Goal: Check status: Check status

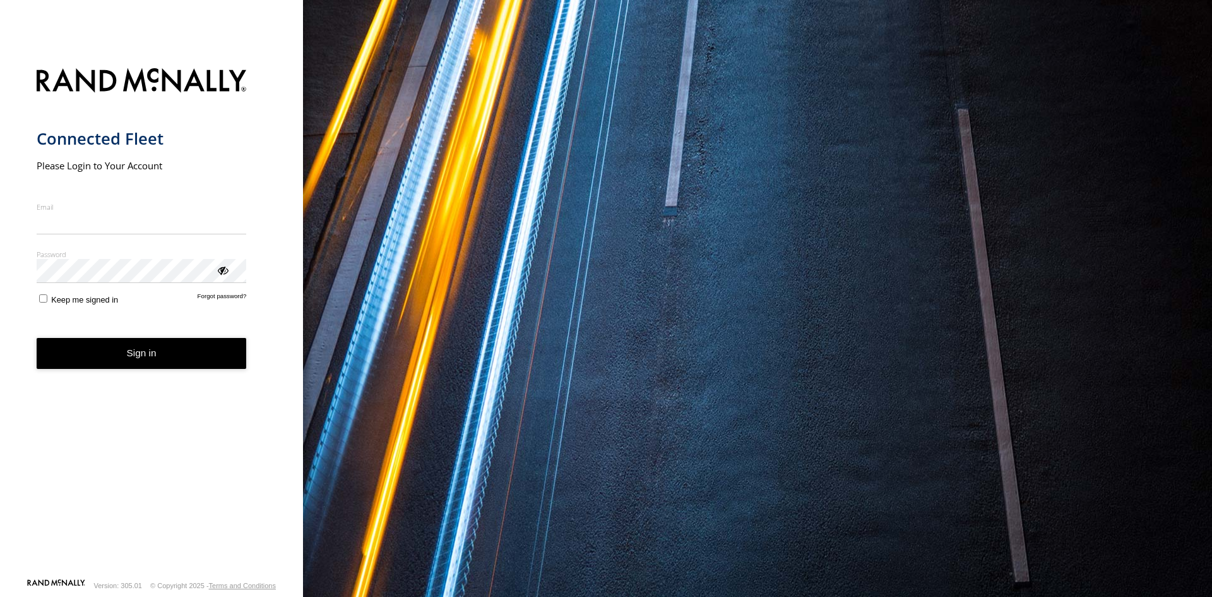
type input "**********"
click at [149, 358] on button "Sign in" at bounding box center [142, 353] width 210 height 31
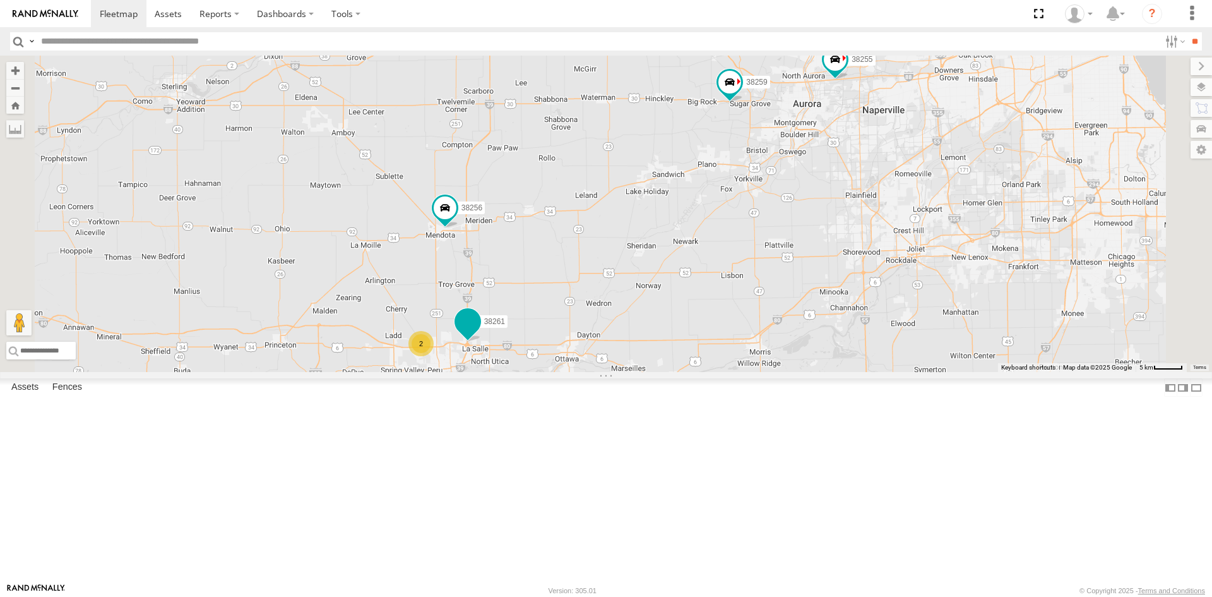
click at [479, 333] on span at bounding box center [468, 321] width 23 height 23
